Goal: Task Accomplishment & Management: Complete application form

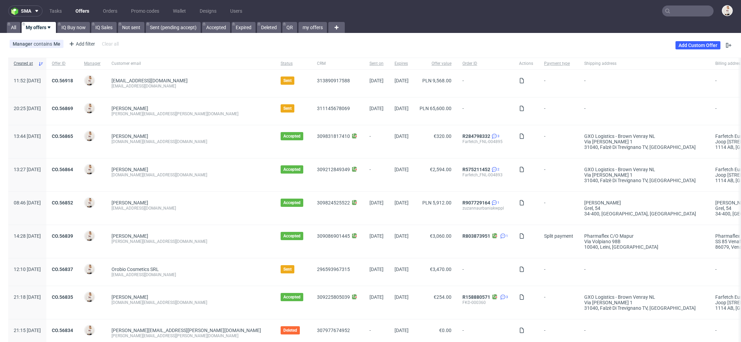
click at [81, 14] on link "Offers" at bounding box center [82, 10] width 22 height 11
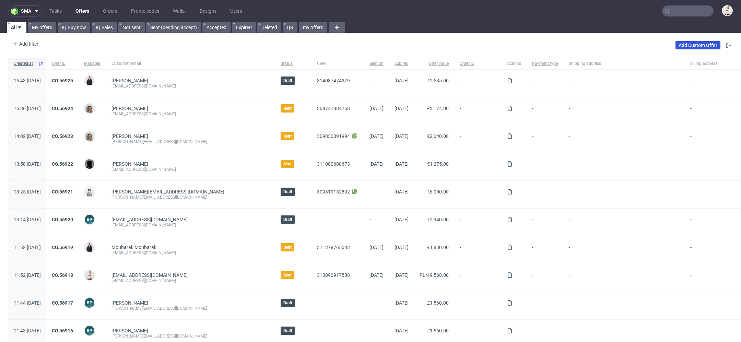
click at [681, 45] on link "Add Custom Offer" at bounding box center [698, 45] width 45 height 8
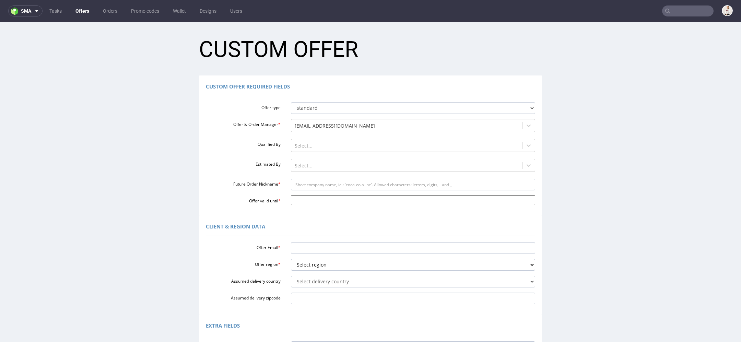
scroll to position [138, 0]
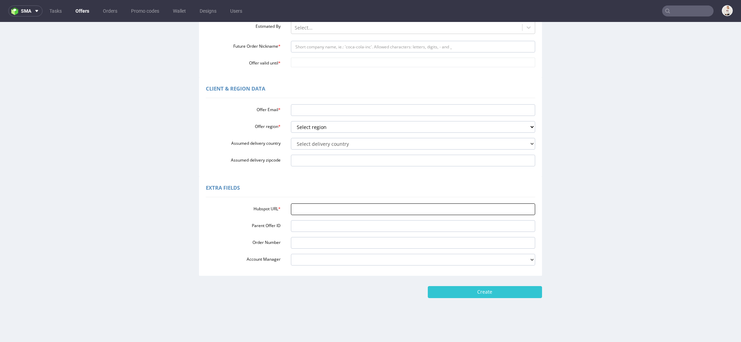
click at [369, 212] on input "Hubspot URL *" at bounding box center [413, 209] width 245 height 12
paste input "[URL][DOMAIN_NAME]"
type input "[URL][DOMAIN_NAME]"
click at [348, 187] on div "Extra Fields" at bounding box center [370, 189] width 329 height 16
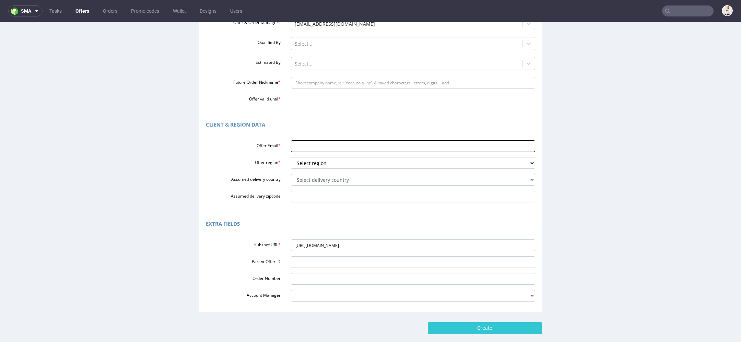
scroll to position [94, 0]
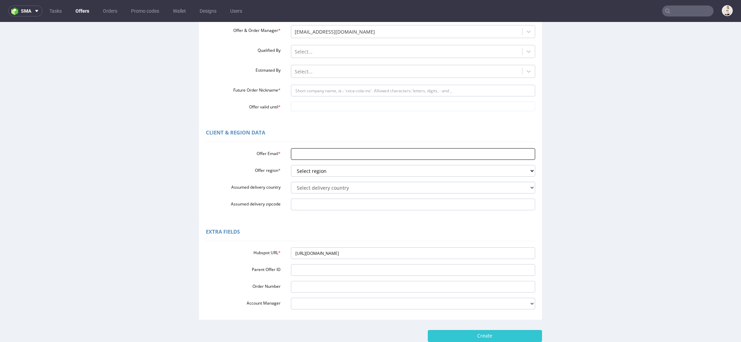
click at [320, 154] on input "Offer Email *" at bounding box center [413, 154] width 245 height 12
paste input "rose.galbally@ecomplete.com"
type input "rose.galbally@ecomplete.com"
click at [330, 171] on select "Select region eu gb de pl fr it es" at bounding box center [413, 171] width 245 height 12
select select "gb"
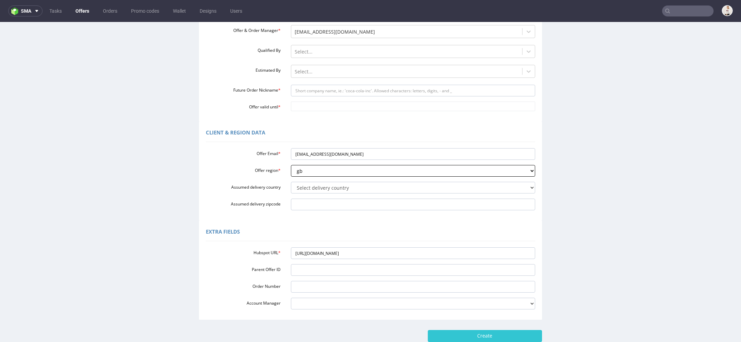
click at [291, 165] on select "Select region eu gb de pl fr it es" at bounding box center [413, 171] width 245 height 12
click at [310, 187] on select "Select delivery country Andorra Afghanistan Anguilla Albania Armenia Antarctica…" at bounding box center [413, 188] width 245 height 12
select select "77"
click at [291, 182] on select "Select delivery country Andorra Afghanistan Anguilla Albania Armenia Antarctica…" at bounding box center [413, 188] width 245 height 12
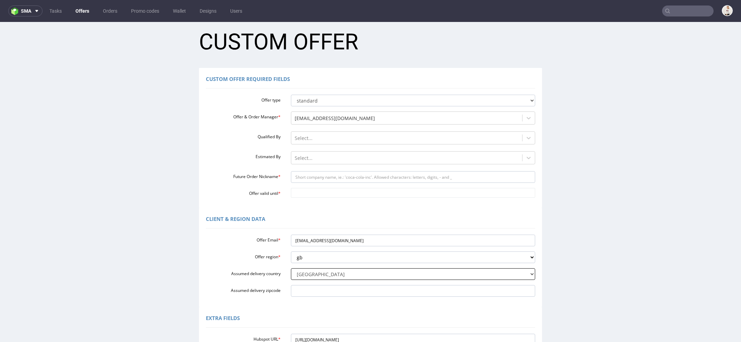
scroll to position [0, 0]
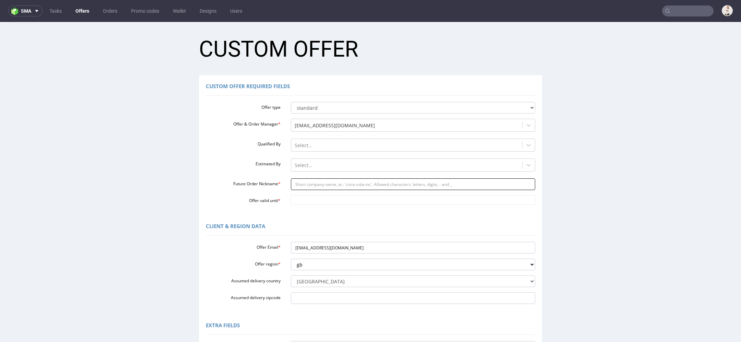
click at [329, 184] on input "Future Order Nickname *" at bounding box center [413, 184] width 245 height 12
paste input "rosegalballyecompletecom"
type input "rosegalballyecompletecom"
click at [325, 200] on input "Offer valid until *" at bounding box center [413, 200] width 245 height 10
click at [313, 180] on td "30" at bounding box center [314, 180] width 10 height 10
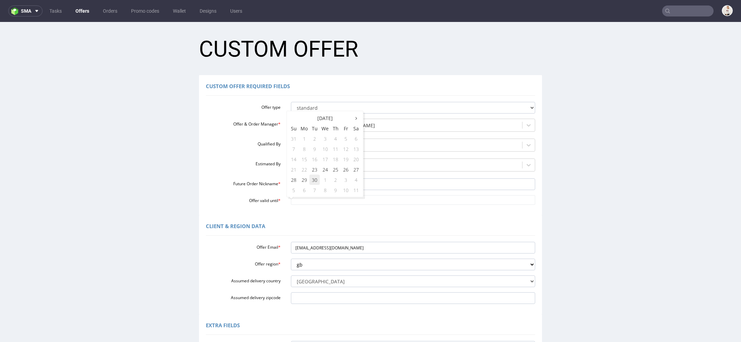
type input "2025-09-30"
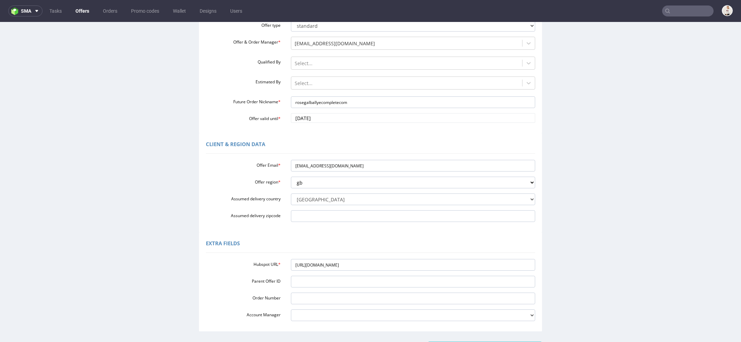
scroll to position [138, 0]
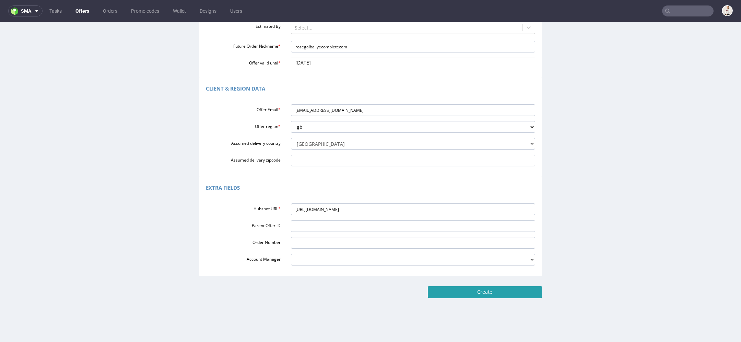
click at [485, 292] on input "Create" at bounding box center [485, 292] width 114 height 12
type input "Please wait..."
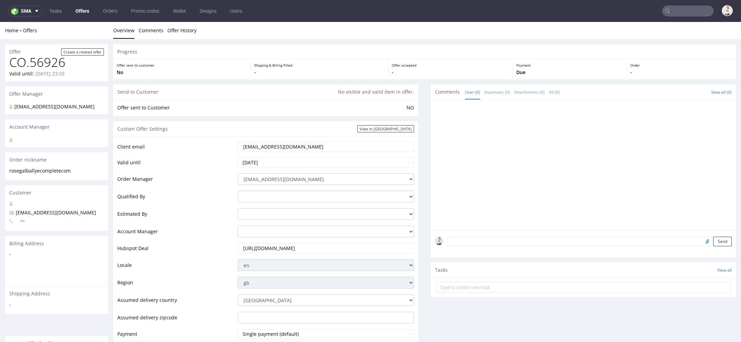
scroll to position [292, 0]
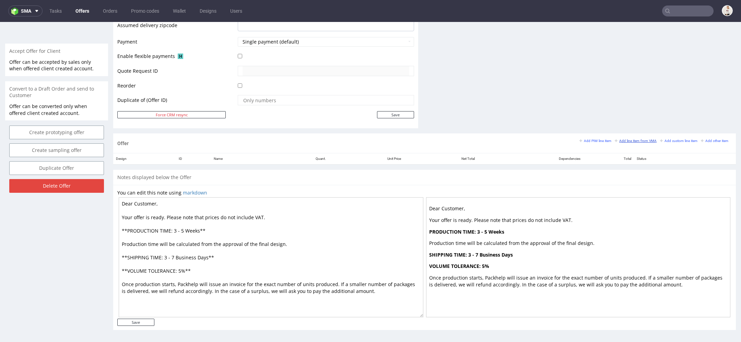
click at [623, 139] on small "Add line item from VMA" at bounding box center [636, 141] width 42 height 4
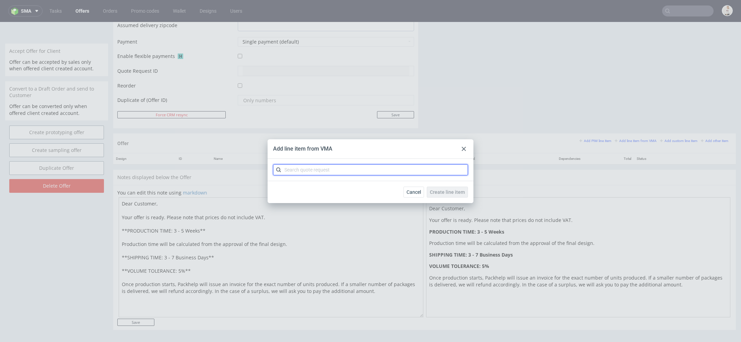
click at [404, 173] on input "text" at bounding box center [370, 169] width 195 height 11
paste input "CBNF"
type input "CBNF"
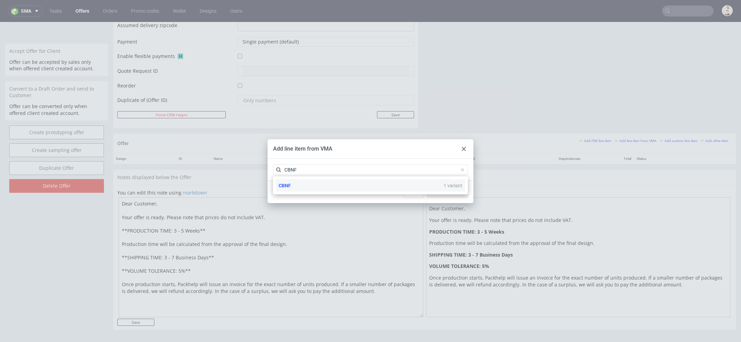
click at [296, 190] on div "CBNF 1 variant" at bounding box center [370, 185] width 189 height 12
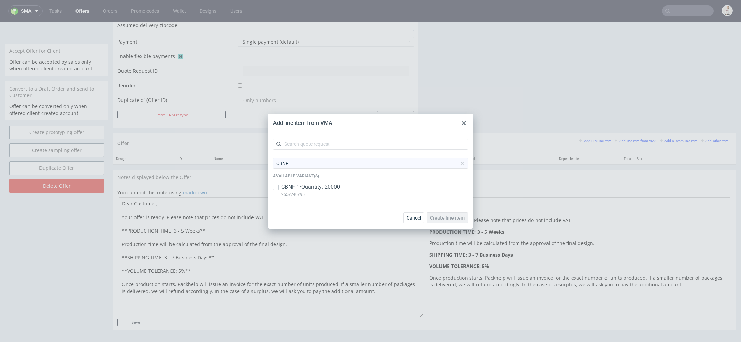
click at [296, 191] on p "255x240x95" at bounding box center [310, 195] width 59 height 8
checkbox input "true"
click at [439, 218] on span "Create line item" at bounding box center [447, 217] width 35 height 5
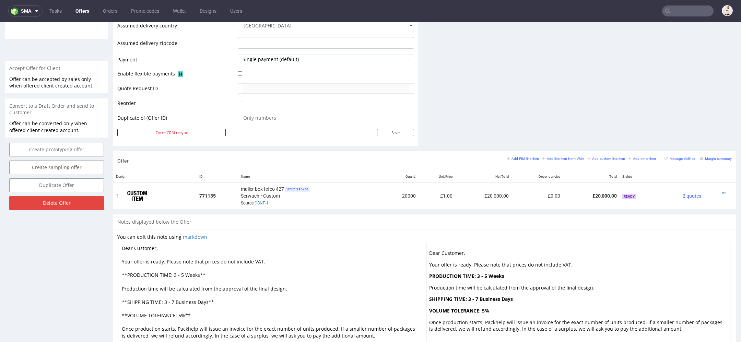
scroll to position [300, 0]
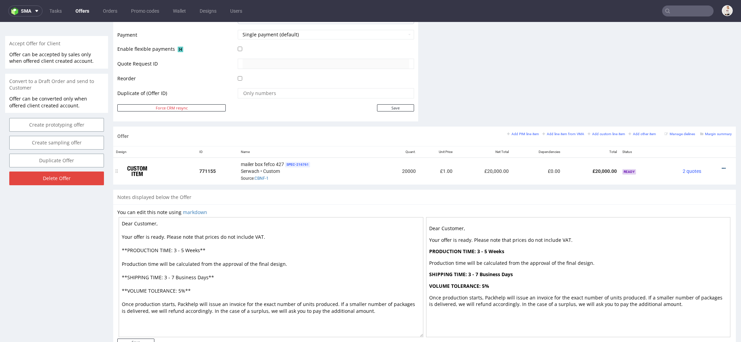
click at [722, 166] on icon at bounding box center [724, 168] width 4 height 5
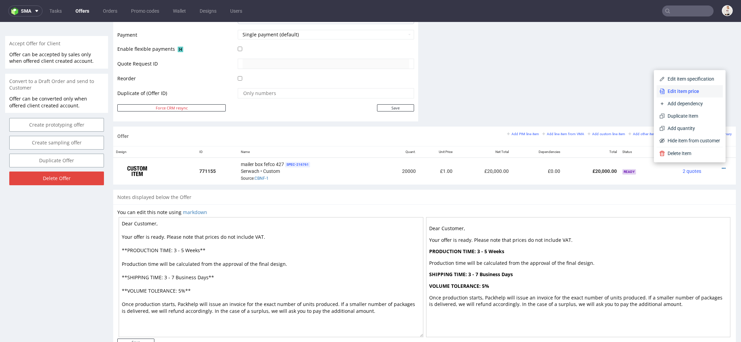
click at [697, 91] on span "Edit item price" at bounding box center [692, 91] width 55 height 7
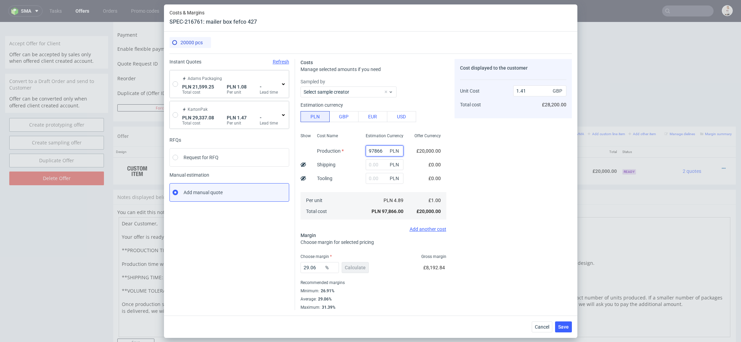
click at [377, 148] on input "97866" at bounding box center [385, 150] width 38 height 11
paste input "18600.00"
type input "18600"
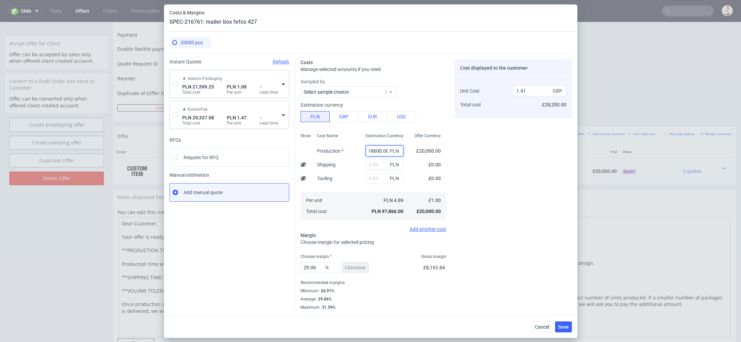
type input "0.27"
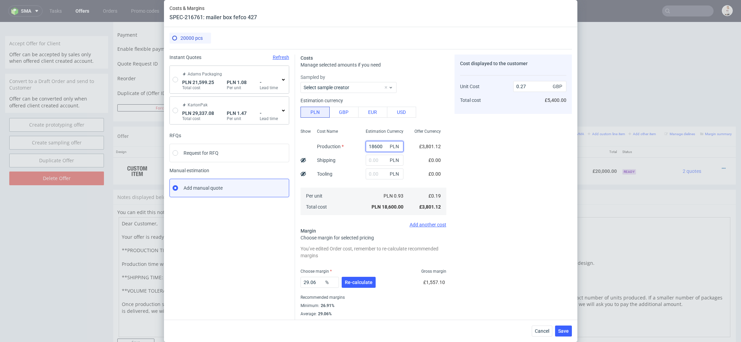
type input "18600"
click at [467, 169] on div "Cost displayed to the customer Unit Cost Total cost 0.27 GBP £5,400.00" at bounding box center [513, 190] width 117 height 270
click at [363, 282] on span "Re-calculate" at bounding box center [359, 282] width 28 height 5
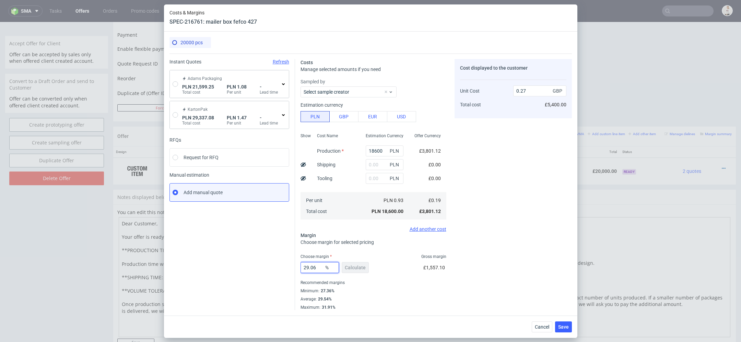
drag, startPoint x: 320, startPoint y: 268, endPoint x: 171, endPoint y: 264, distance: 149.3
click at [171, 264] on div "Instant Quotes Refresh Adams Packaging PLN 21,599.25 Total cost PLN 1.08 Per un…" at bounding box center [370, 182] width 402 height 257
type input "35"
type input "0.29"
click at [420, 279] on div "Recommended margins" at bounding box center [374, 283] width 146 height 8
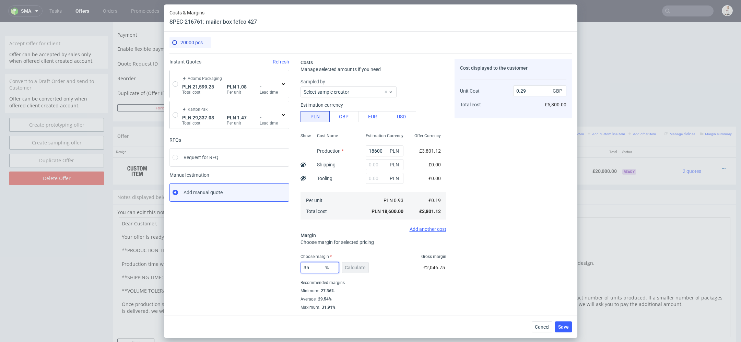
drag, startPoint x: 316, startPoint y: 269, endPoint x: 206, endPoint y: 262, distance: 110.3
click at [206, 262] on div "Instant Quotes Refresh Adams Packaging PLN 21,599.25 Total cost PLN 1.08 Per un…" at bounding box center [370, 182] width 402 height 257
type input "40"
type input "0.32"
type input "40"
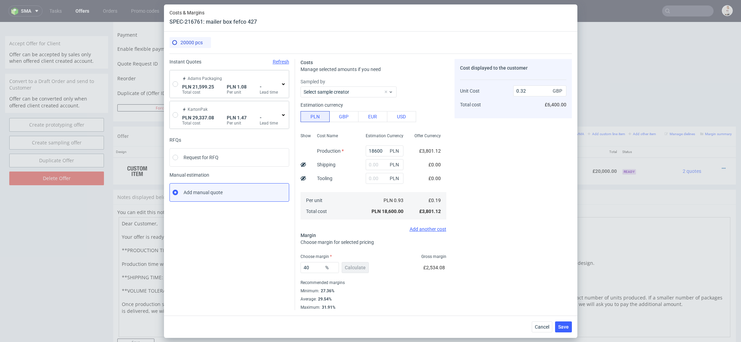
click at [461, 276] on div "Cost displayed to the customer Unit Cost Total cost 0.32 GBP £6,400.00" at bounding box center [513, 184] width 117 height 251
click at [564, 325] on span "Save" at bounding box center [563, 327] width 11 height 5
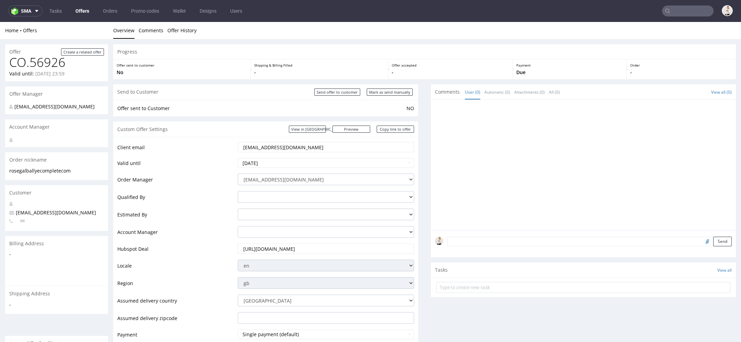
scroll to position [319, 0]
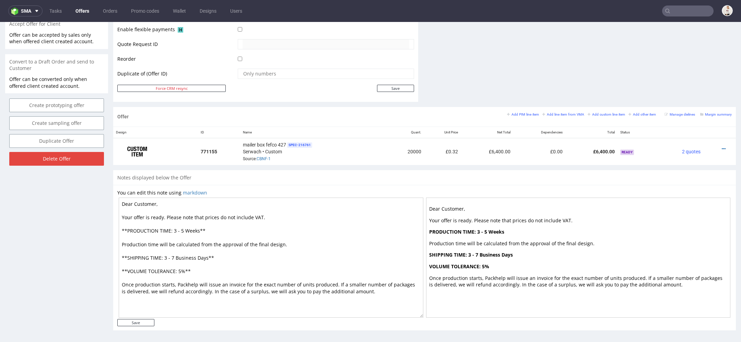
click at [271, 232] on textarea "Dear Customer, Your offer is ready. Please note that prices do not include VAT.…" at bounding box center [271, 258] width 305 height 120
drag, startPoint x: 184, startPoint y: 231, endPoint x: 177, endPoint y: 231, distance: 7.6
click at [177, 231] on textarea "Dear Customer, Your offer is ready. Please note that prices do not include VAT.…" at bounding box center [271, 258] width 305 height 120
type textarea "Dear Customer, Your offer is ready. Please note that prices do not include VAT.…"
click at [144, 321] on input "Save" at bounding box center [135, 322] width 37 height 7
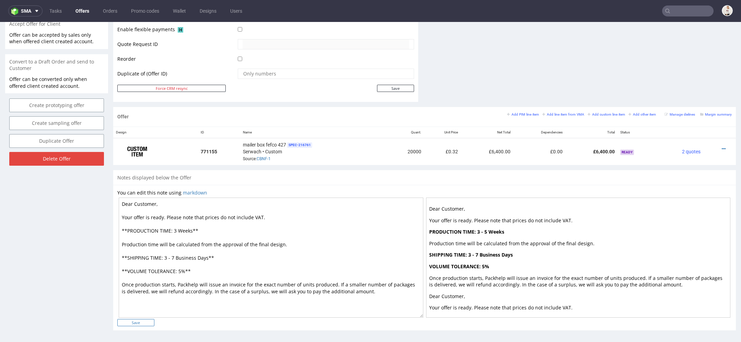
type input "In progress..."
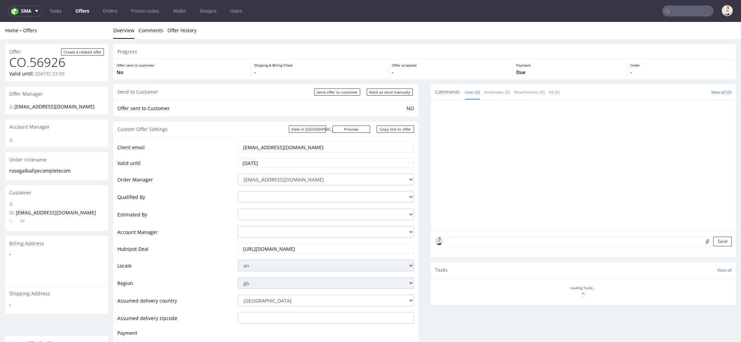
scroll to position [0, 0]
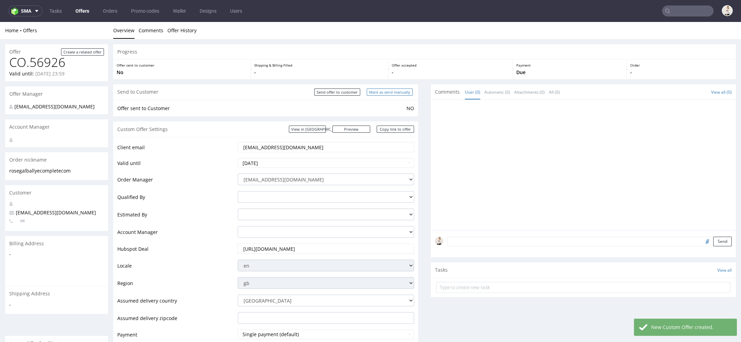
click at [397, 94] on input "Mark as send manually" at bounding box center [390, 92] width 46 height 7
type input "In progress..."
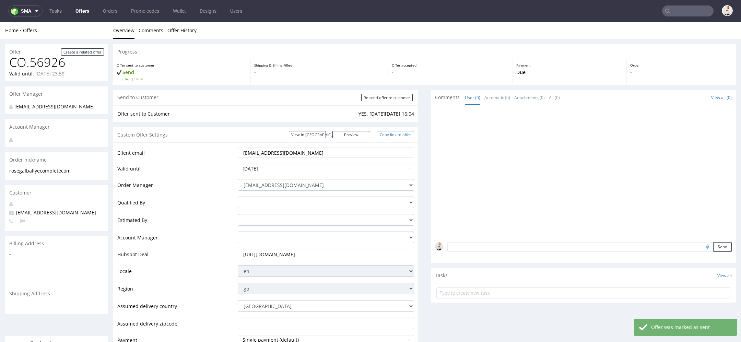
click at [399, 133] on link "Copy link to offer" at bounding box center [396, 134] width 38 height 7
click at [402, 132] on link "Copy link to offer" at bounding box center [396, 134] width 38 height 7
